Goal: Information Seeking & Learning: Learn about a topic

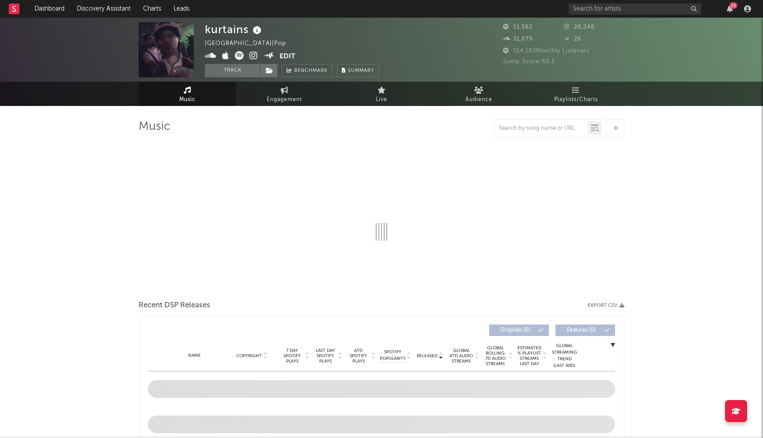
select select "6m"
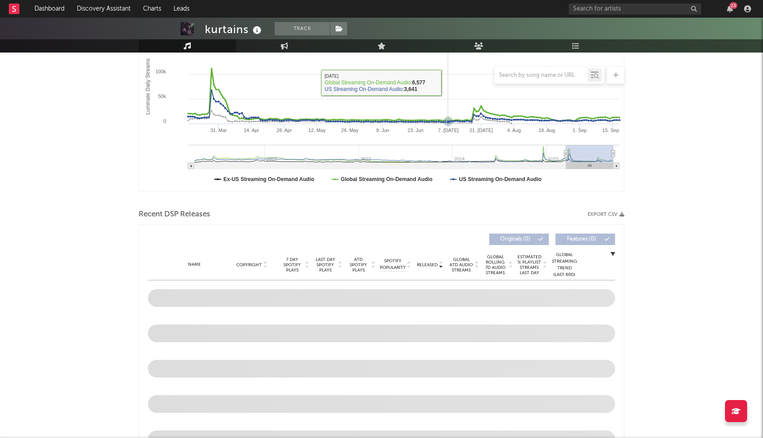
scroll to position [222, 0]
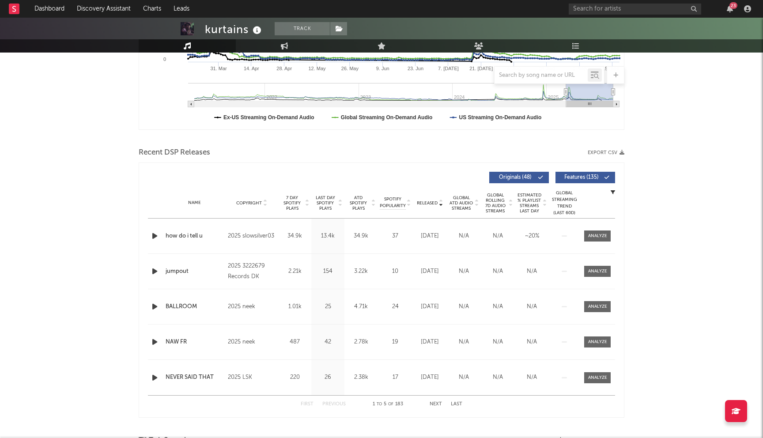
click at [320, 202] on span "Last Day Spotify Plays" at bounding box center [324, 203] width 23 height 16
click at [436, 405] on button "Next" at bounding box center [435, 404] width 12 height 5
click at [333, 406] on button "Previous" at bounding box center [333, 404] width 23 height 5
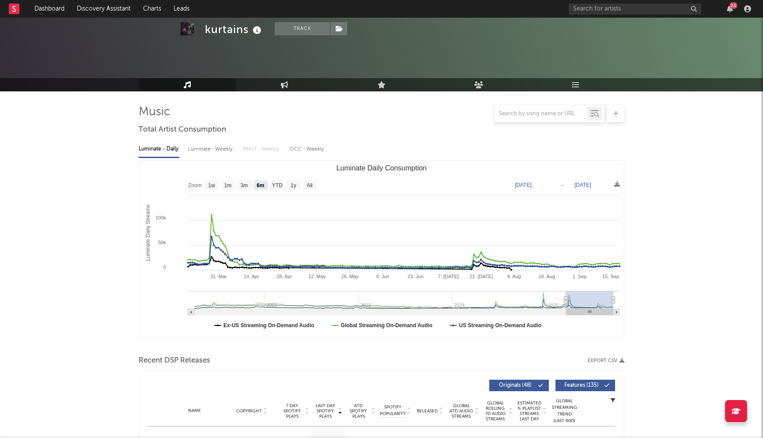
scroll to position [0, 0]
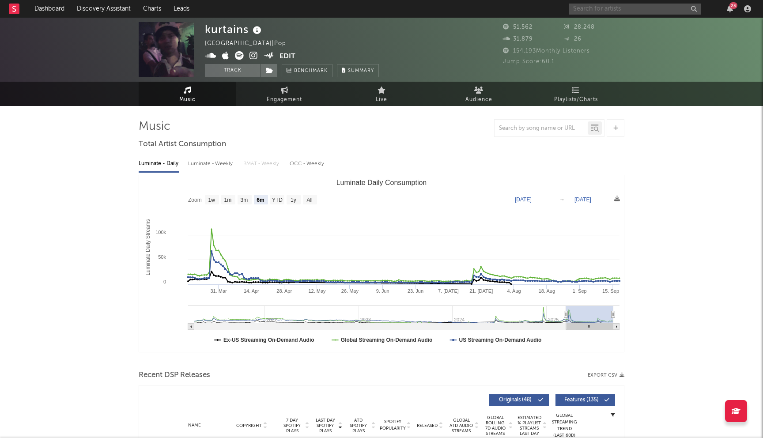
click at [595, 9] on input "text" at bounding box center [635, 9] width 132 height 11
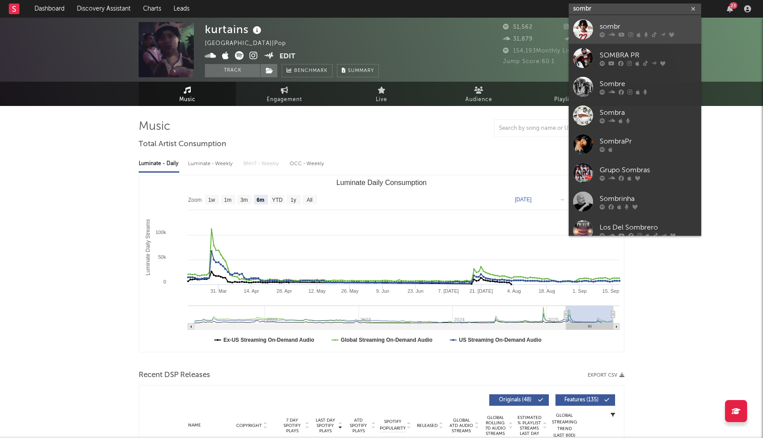
type input "sombr"
click at [606, 28] on div "sombr" at bounding box center [647, 26] width 97 height 11
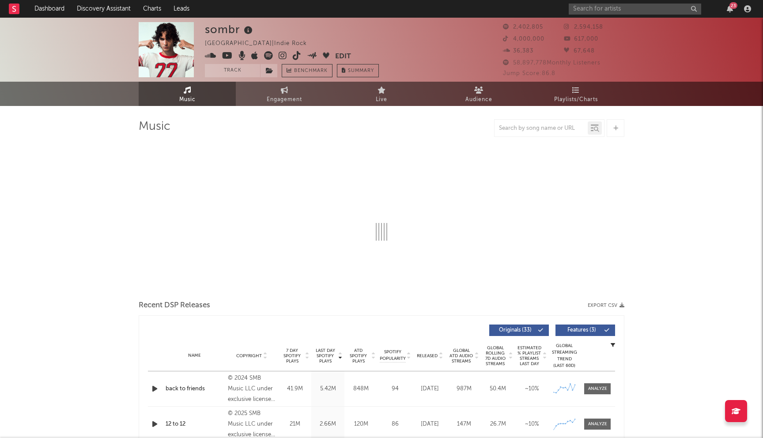
select select "6m"
